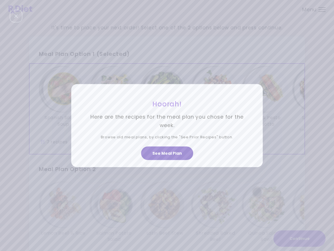
click at [172, 152] on button "See Meal Plan" at bounding box center [167, 153] width 52 height 14
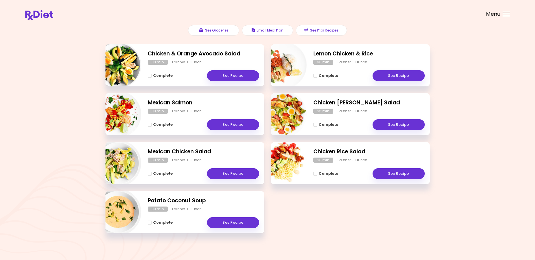
scroll to position [72, 0]
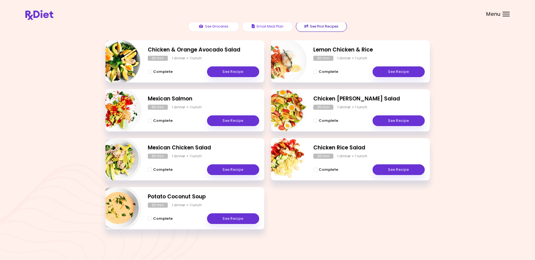
click at [315, 27] on button "See Prior Recipes" at bounding box center [321, 26] width 51 height 11
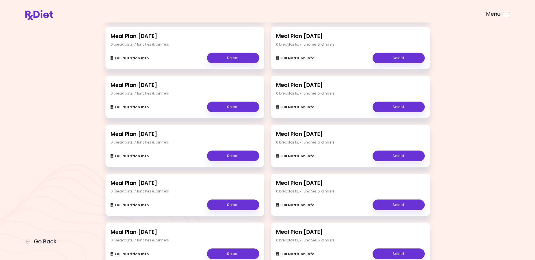
scroll to position [54, 0]
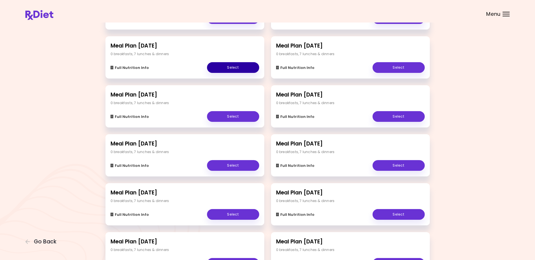
click at [242, 69] on link "Select" at bounding box center [233, 67] width 52 height 11
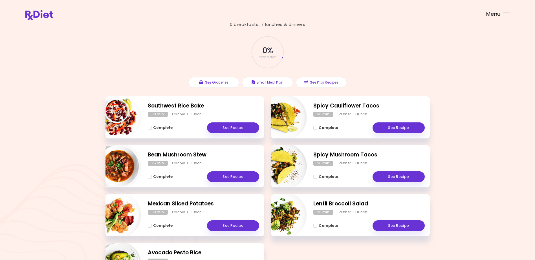
scroll to position [72, 0]
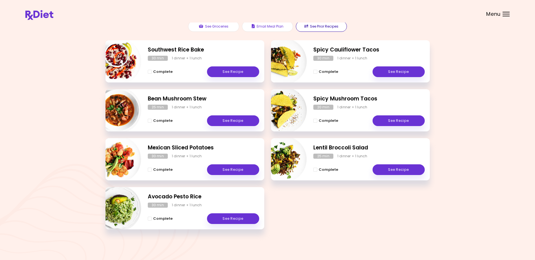
click at [319, 28] on button "See Prior Recipes" at bounding box center [321, 26] width 51 height 11
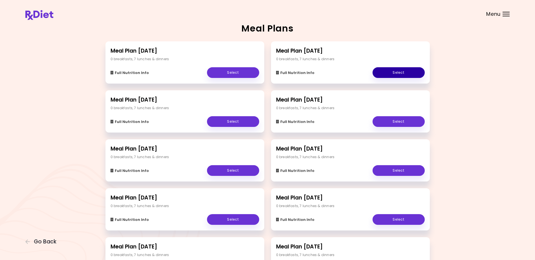
click at [334, 71] on link "Select" at bounding box center [398, 72] width 52 height 11
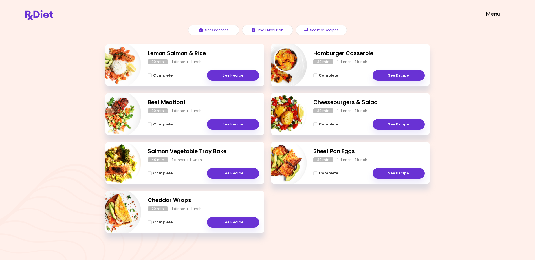
scroll to position [72, 0]
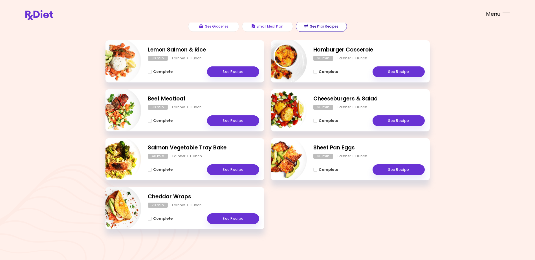
click at [305, 27] on icon "button" at bounding box center [306, 26] width 4 height 4
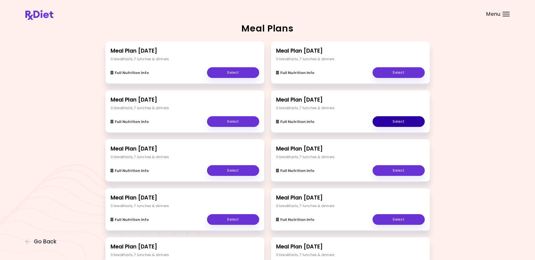
click at [334, 121] on link "Select" at bounding box center [398, 121] width 52 height 11
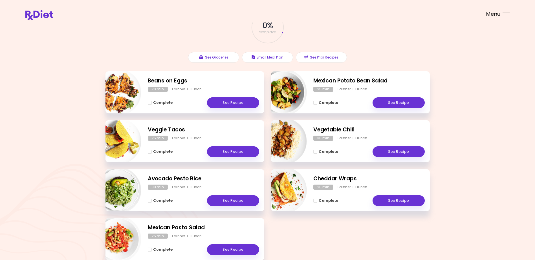
scroll to position [56, 0]
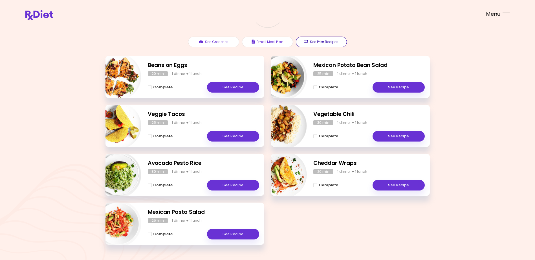
click at [309, 41] on button "See Prior Recipes" at bounding box center [321, 42] width 51 height 11
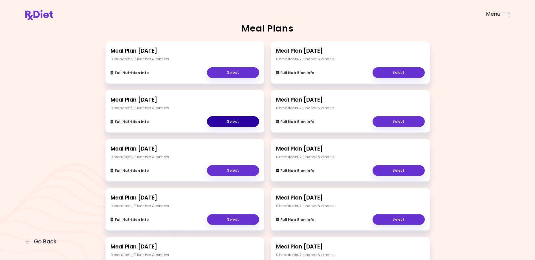
click at [232, 122] on link "Select" at bounding box center [233, 121] width 52 height 11
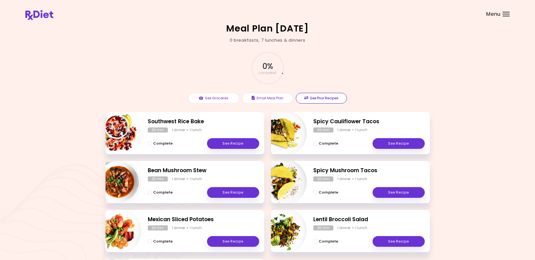
click at [310, 98] on button "See Prior Recipes" at bounding box center [321, 98] width 51 height 11
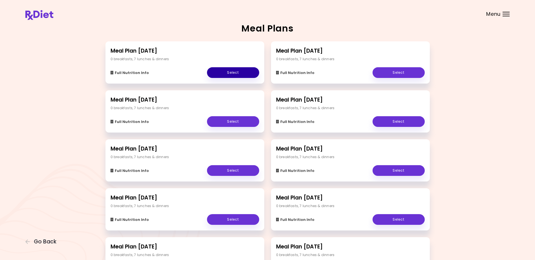
click at [233, 69] on link "Select" at bounding box center [233, 72] width 52 height 11
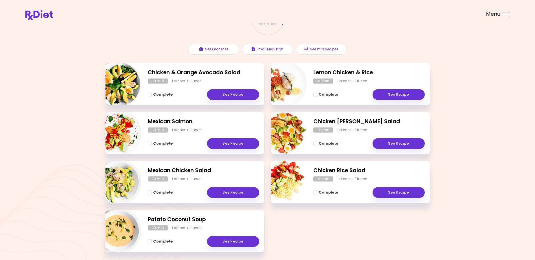
scroll to position [56, 0]
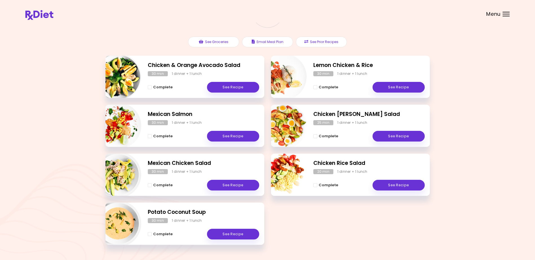
click at [334, 16] on div at bounding box center [505, 16] width 7 height 1
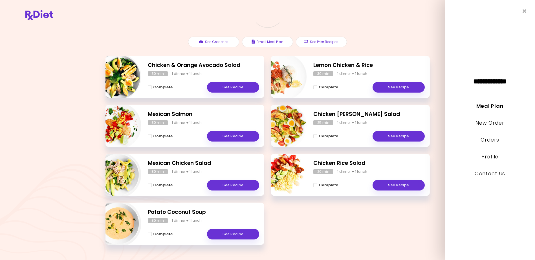
click at [334, 122] on link "New Order" at bounding box center [489, 123] width 28 height 7
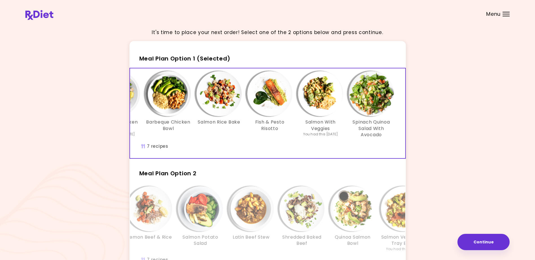
click at [209, 146] on div "Spanish Salmon Soup Mexican Chicken Salad You had this [DATE] Barbeque Chicken …" at bounding box center [219, 114] width 372 height 90
click at [334, 244] on button "Continue" at bounding box center [483, 242] width 52 height 16
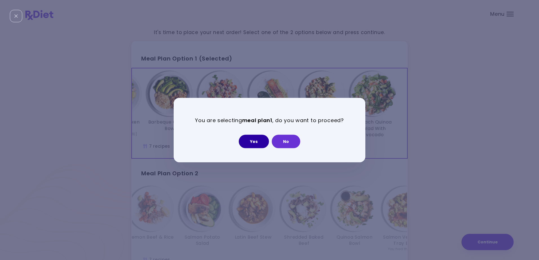
click at [250, 142] on button "Yes" at bounding box center [254, 142] width 30 height 14
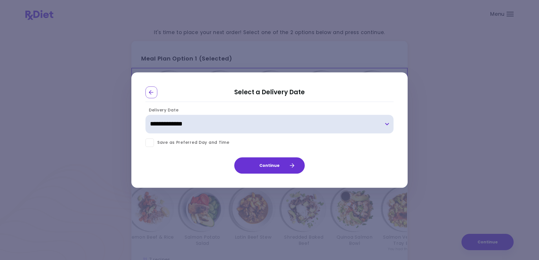
click at [334, 124] on select "**********" at bounding box center [269, 124] width 248 height 19
select select "**********"
click at [145, 115] on select "**********" at bounding box center [269, 124] width 248 height 19
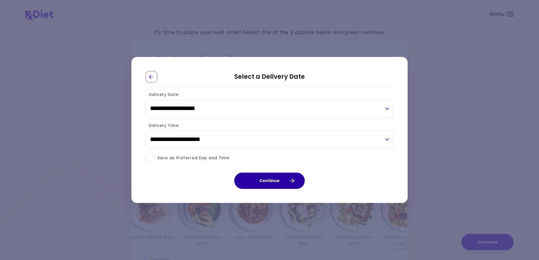
click at [271, 180] on button "Continue" at bounding box center [269, 181] width 70 height 16
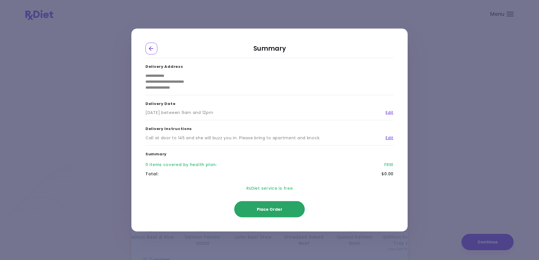
click at [274, 211] on span "Place Order" at bounding box center [270, 210] width 26 height 6
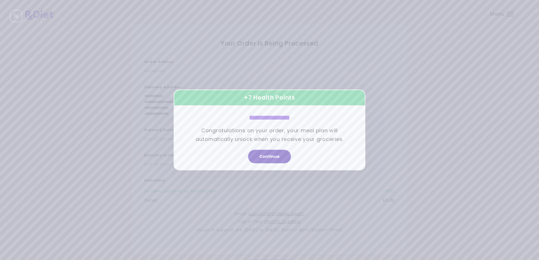
click at [265, 158] on button "Continue" at bounding box center [269, 157] width 43 height 14
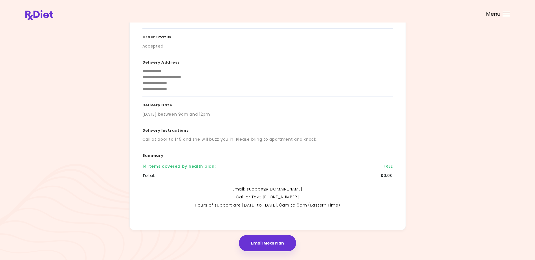
scroll to position [12, 0]
